Goal: Information Seeking & Learning: Learn about a topic

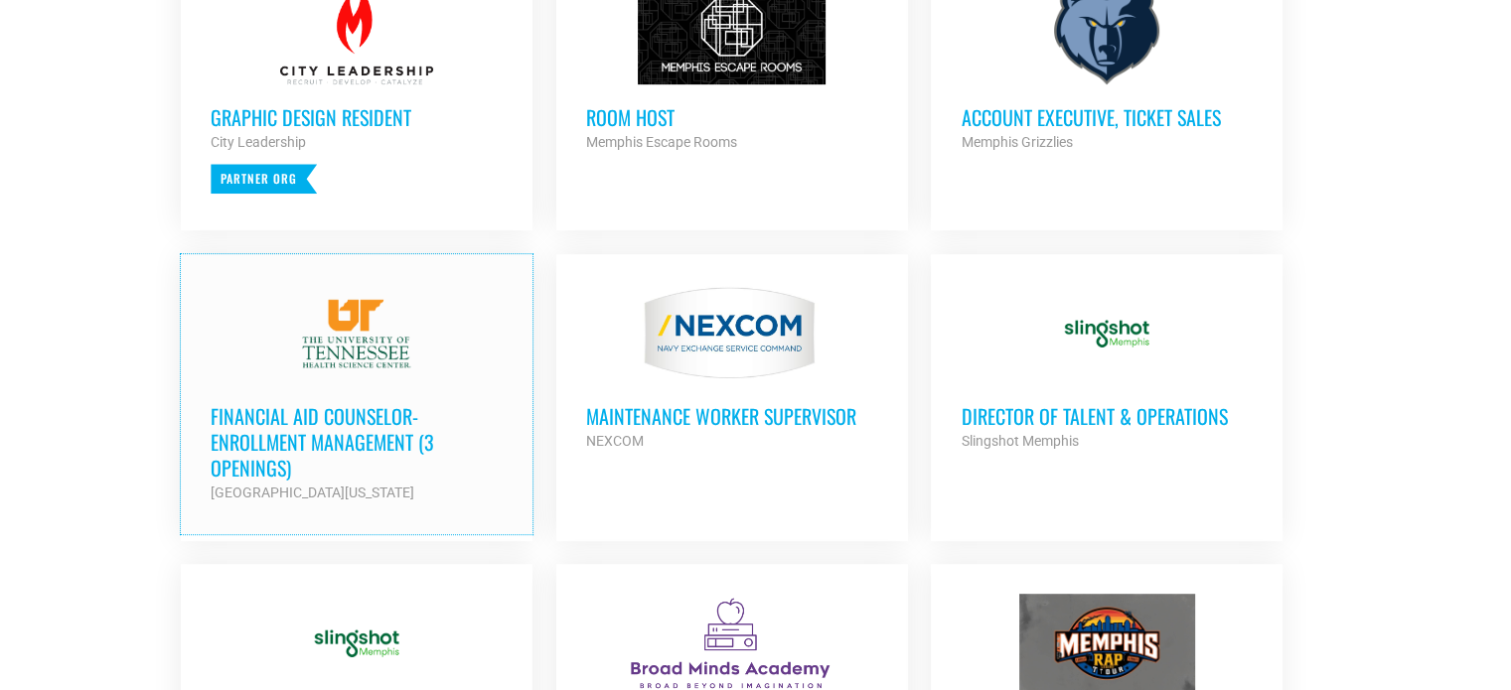
scroll to position [993, 0]
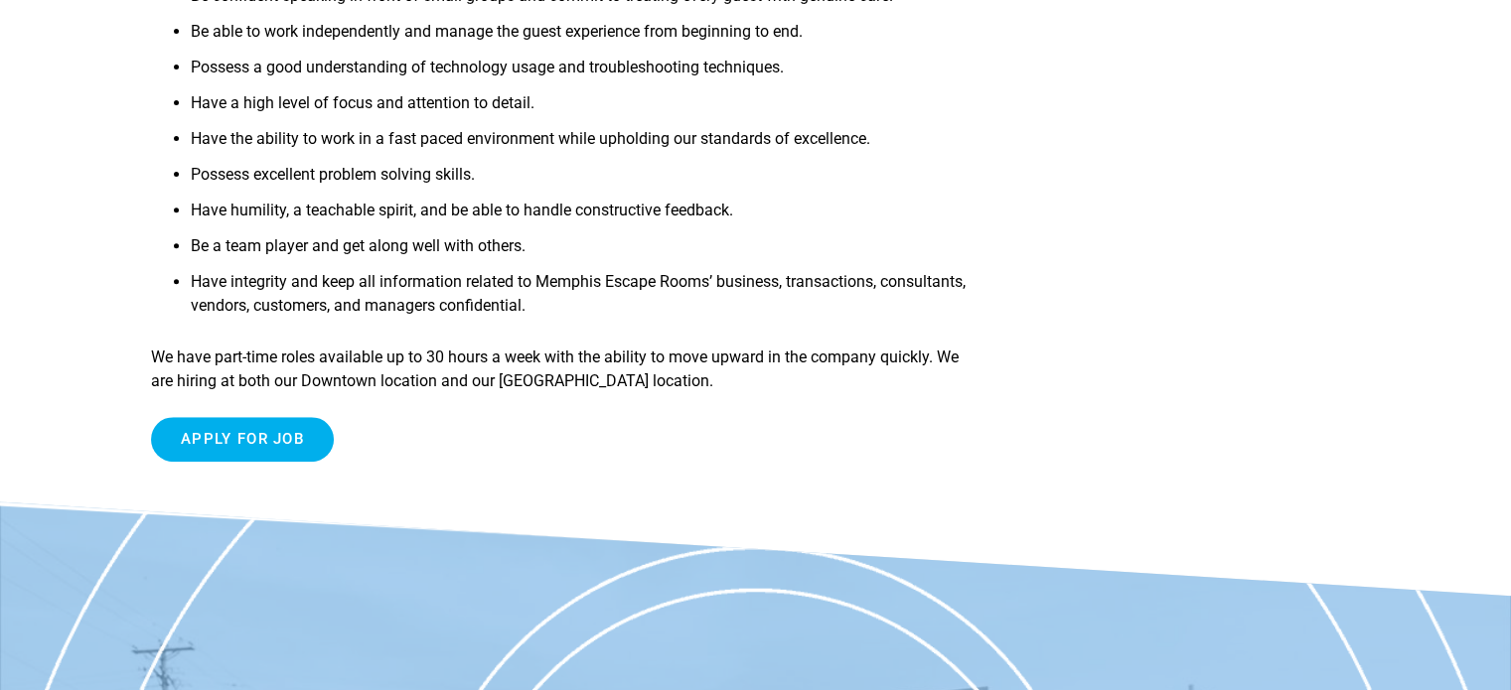
scroll to position [795, 0]
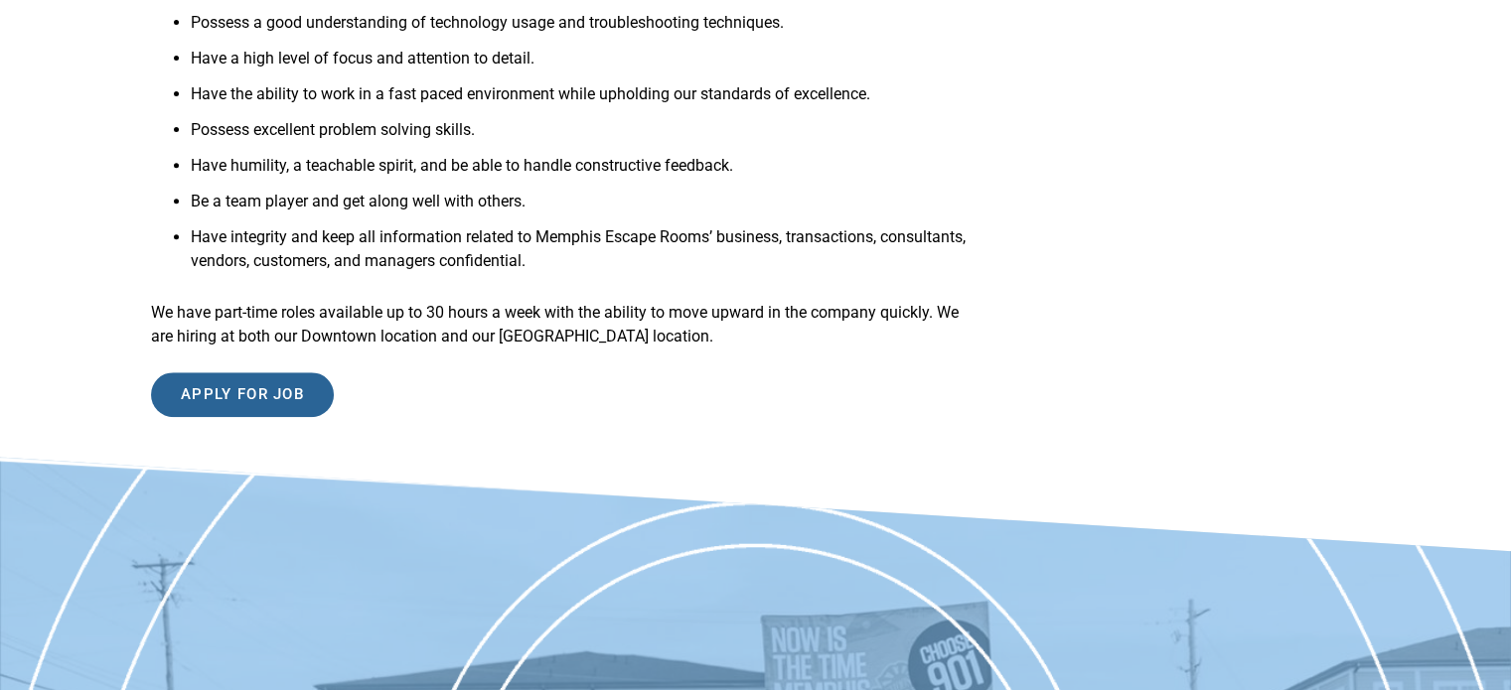
click at [240, 388] on input "Apply for job" at bounding box center [242, 395] width 183 height 45
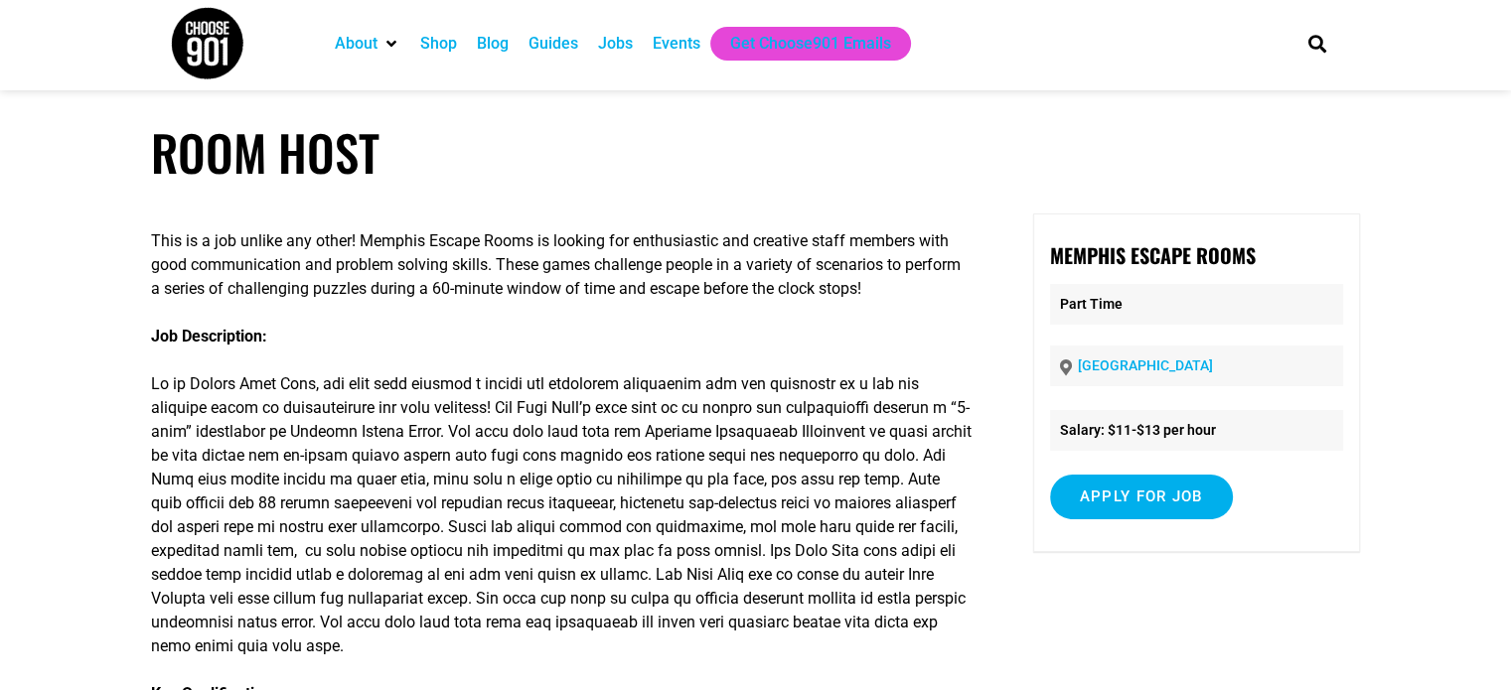
scroll to position [0, 0]
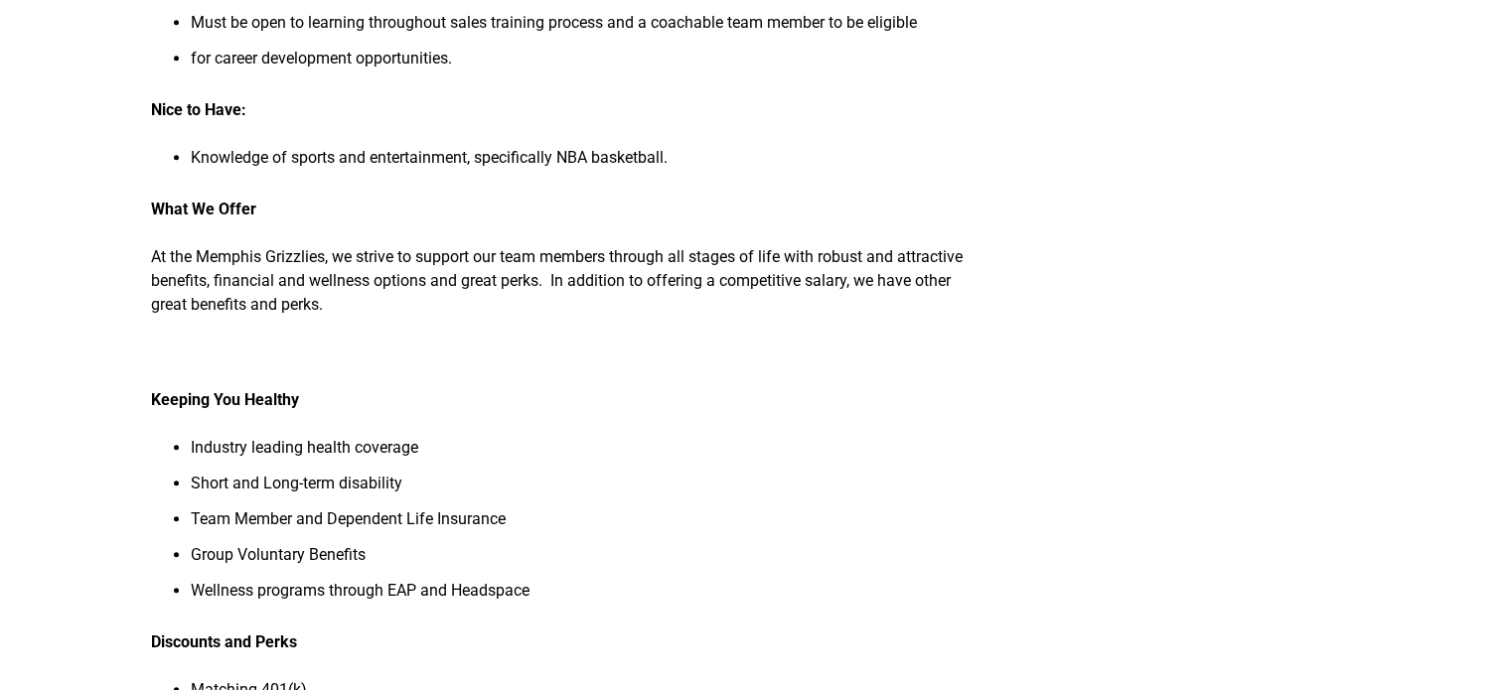
scroll to position [1291, 0]
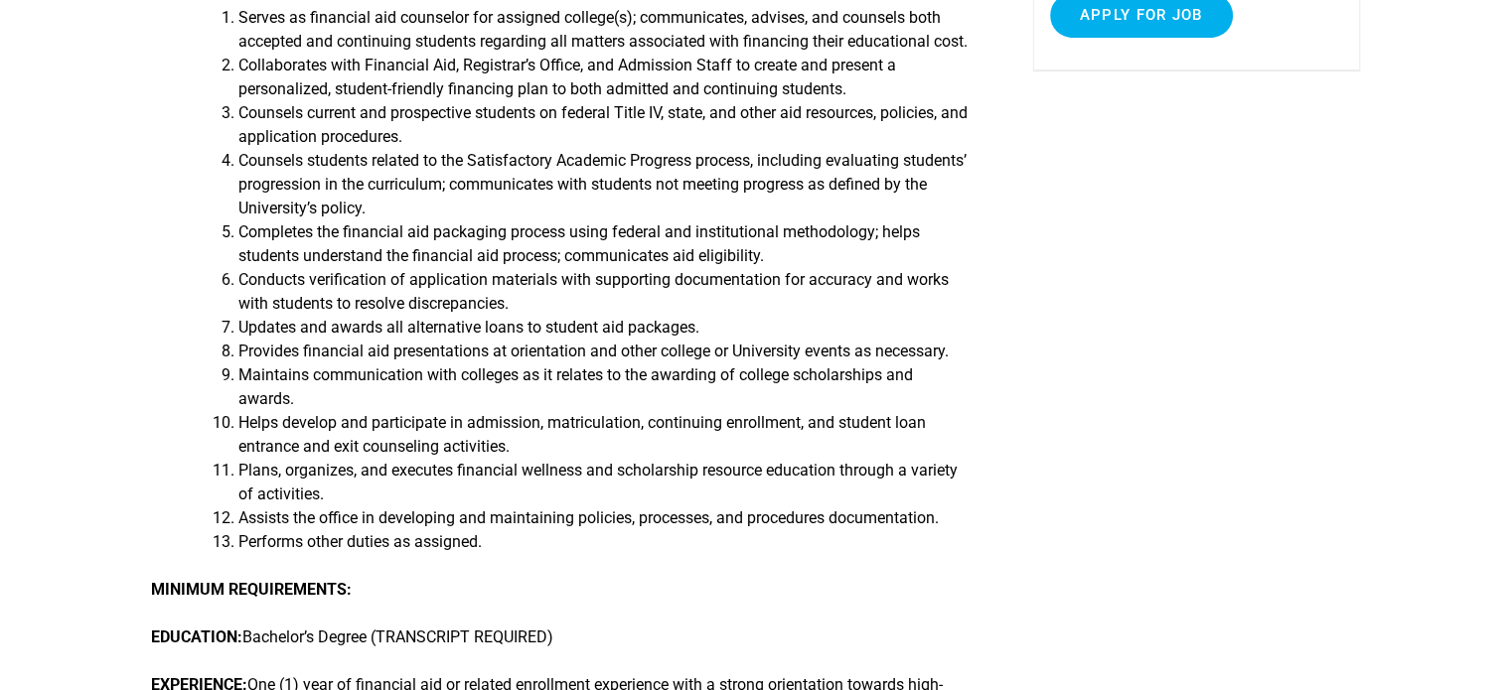
scroll to position [497, 0]
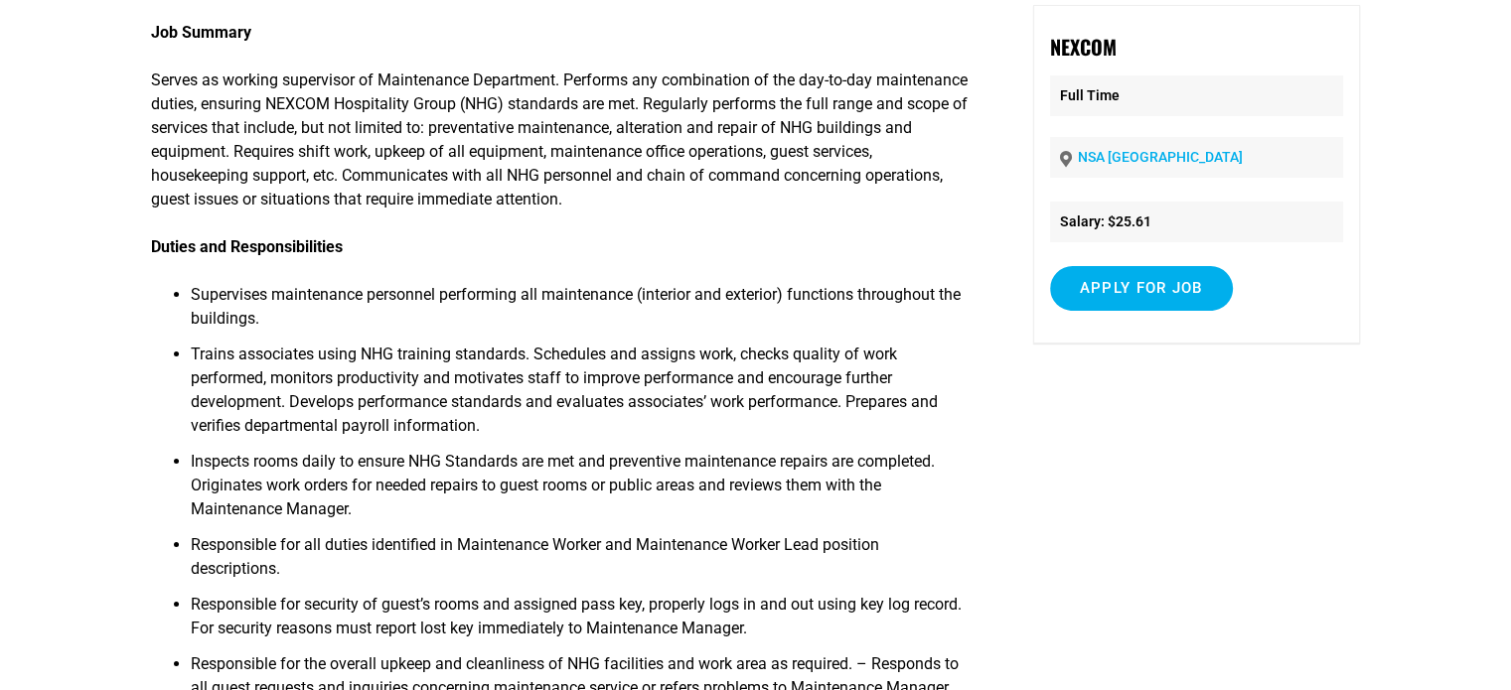
scroll to position [199, 0]
